Goal: Use online tool/utility

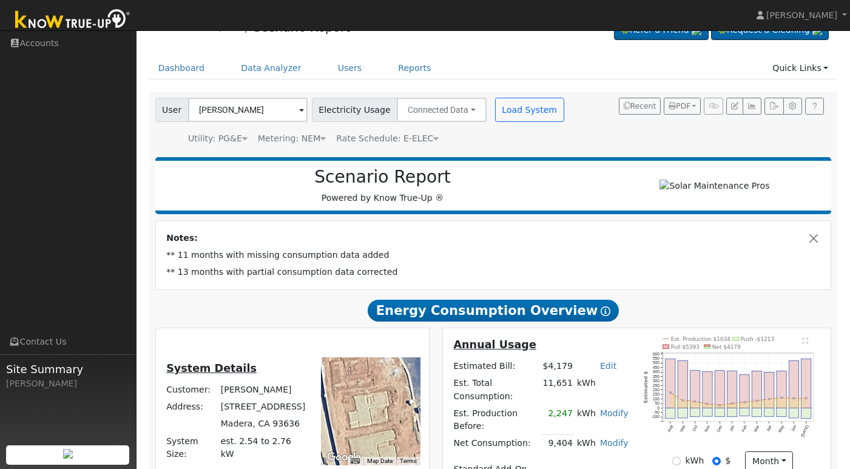
scroll to position [253, 0]
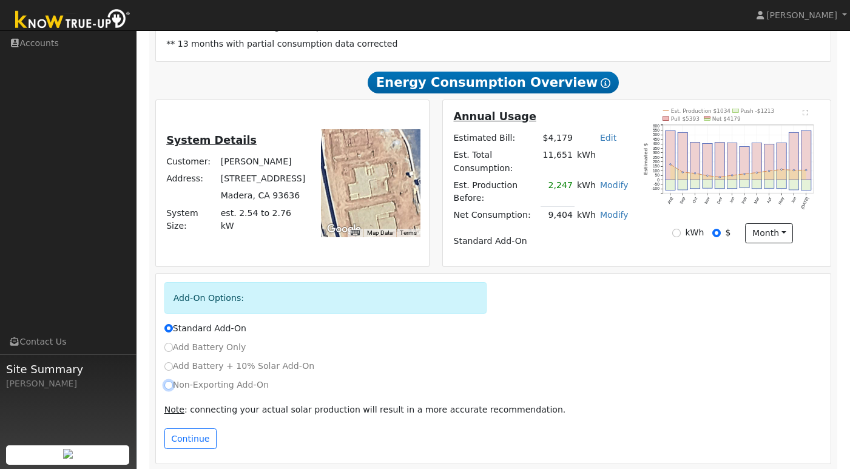
click at [169, 381] on input "Non-Exporting Add-On" at bounding box center [168, 385] width 8 height 8
radio input "true"
radio input "false"
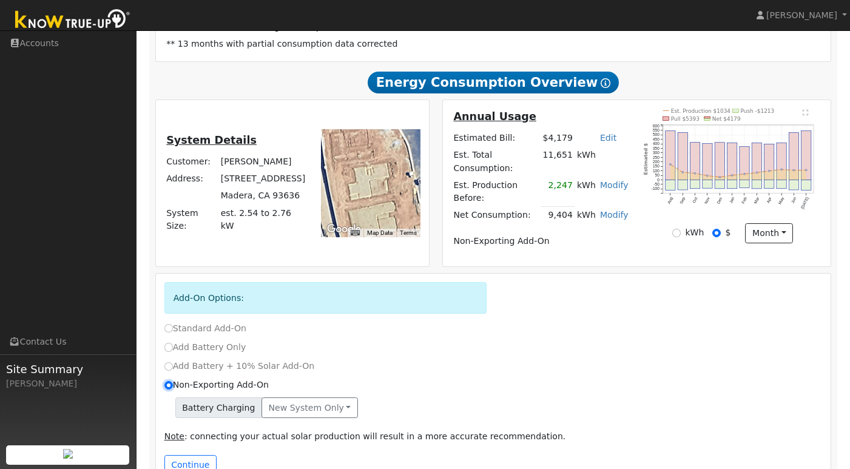
scroll to position [280, 0]
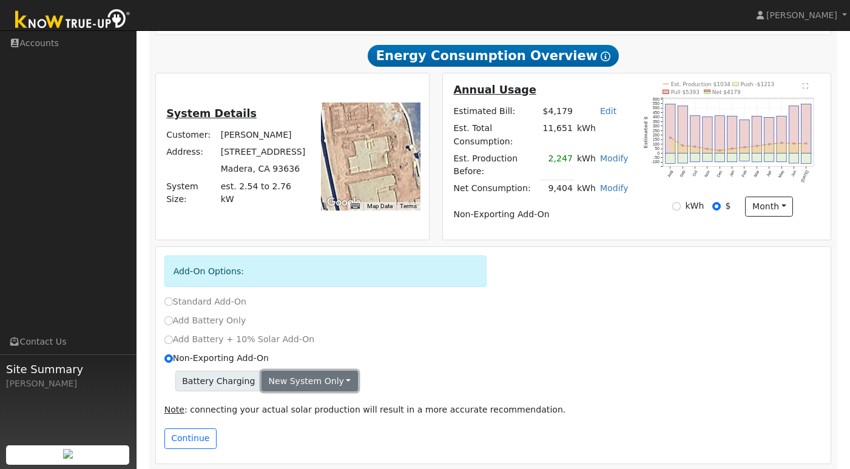
click at [336, 372] on button "New system only" at bounding box center [310, 381] width 96 height 21
click at [462, 323] on div "Add Battery Only" at bounding box center [493, 323] width 671 height 19
click at [338, 371] on button "New system only" at bounding box center [310, 381] width 96 height 21
click at [438, 352] on div "Non-Exporting Add-On" at bounding box center [493, 358] width 671 height 13
click at [198, 437] on button "Continue" at bounding box center [190, 438] width 52 height 21
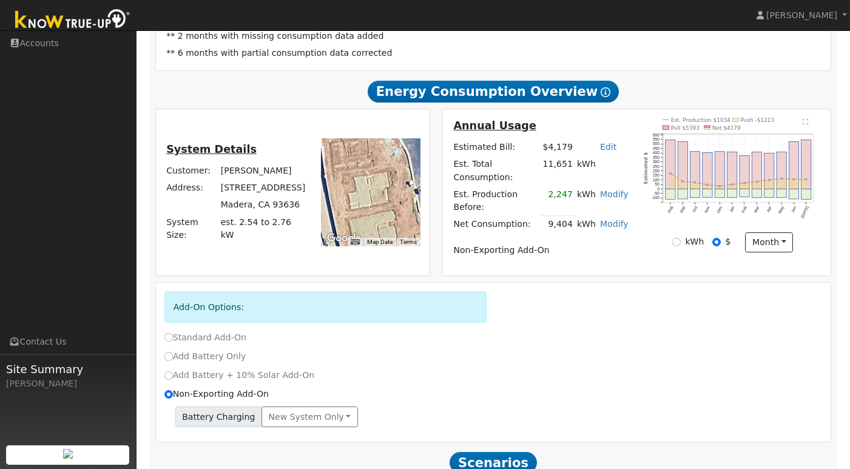
scroll to position [243, 0]
click at [612, 150] on link "Edit" at bounding box center [608, 148] width 16 height 10
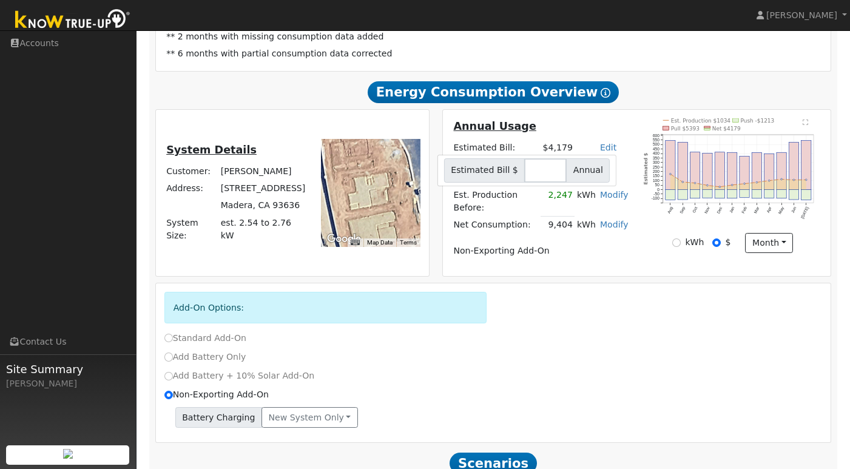
click at [593, 306] on div "Add-On Options:" at bounding box center [493, 311] width 671 height 39
click at [585, 303] on div "Add-On Options:" at bounding box center [493, 311] width 671 height 39
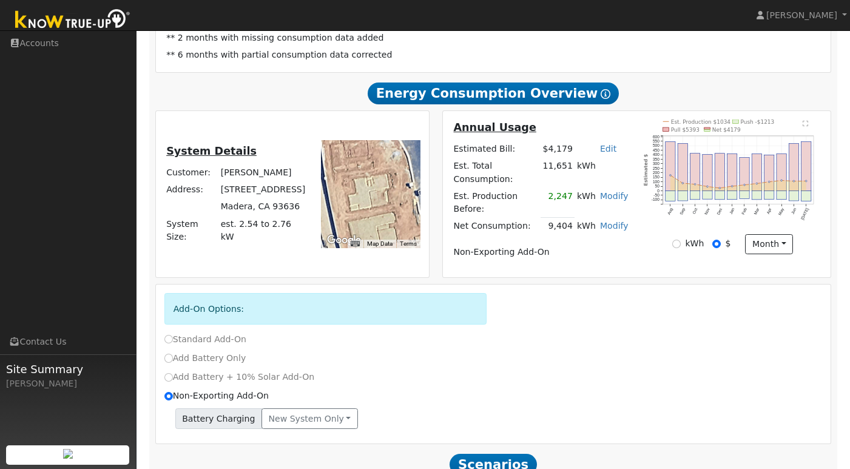
scroll to position [190, 0]
